Goal: Task Accomplishment & Management: Manage account settings

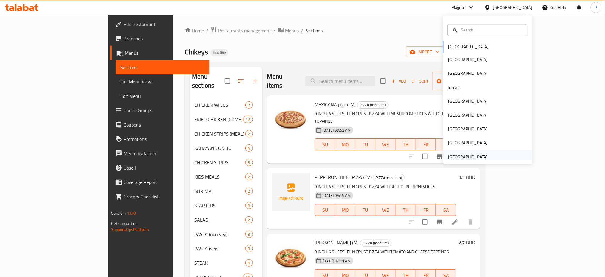
click at [465, 157] on div "[GEOGRAPHIC_DATA]" at bounding box center [468, 156] width 39 height 7
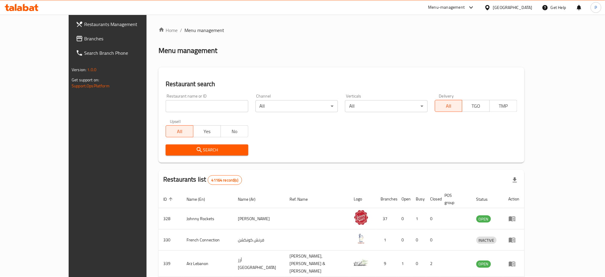
click at [179, 113] on div "Restaurant name or ID Restaurant name or ID" at bounding box center [207, 102] width 90 height 25
click at [179, 112] on div "Restaurant name or ID Restaurant name or ID" at bounding box center [207, 102] width 90 height 25
click at [183, 107] on input "search" at bounding box center [207, 106] width 82 height 12
paste input "Chocolates pa"
click button "Search" at bounding box center [207, 149] width 82 height 11
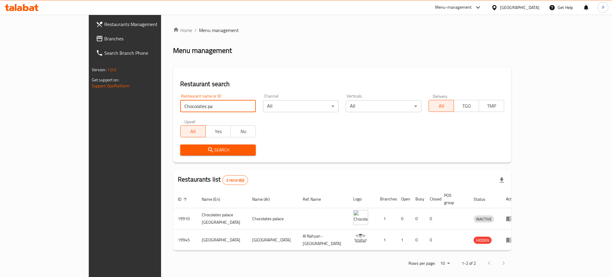
click at [180, 104] on input "Chocolates pa" at bounding box center [218, 106] width 76 height 12
paste input "Hive Honey C"
type input "Hive Honey C"
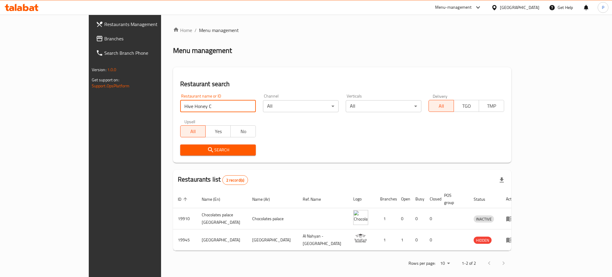
click button "Search" at bounding box center [218, 149] width 76 height 11
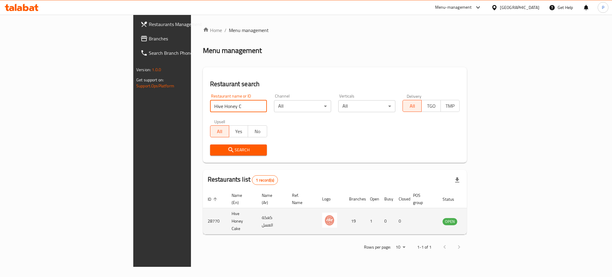
click at [481, 219] on icon "enhanced table" at bounding box center [477, 221] width 7 height 5
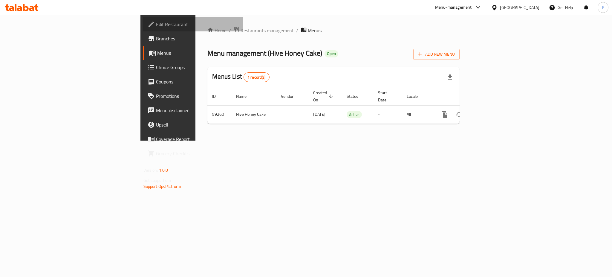
click at [156, 22] on span "Edit Restaurant" at bounding box center [197, 24] width 82 height 7
click at [156, 23] on span "Edit Restaurant" at bounding box center [197, 24] width 82 height 7
